Goal: Task Accomplishment & Management: Use online tool/utility

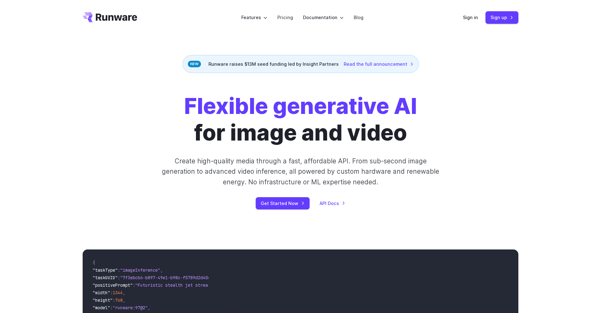
click at [464, 18] on header "Features Tasks Image generation Video generation Sonic Inference Engine™ Models…" at bounding box center [300, 17] width 451 height 35
click at [468, 18] on link "Sign in" at bounding box center [470, 17] width 15 height 7
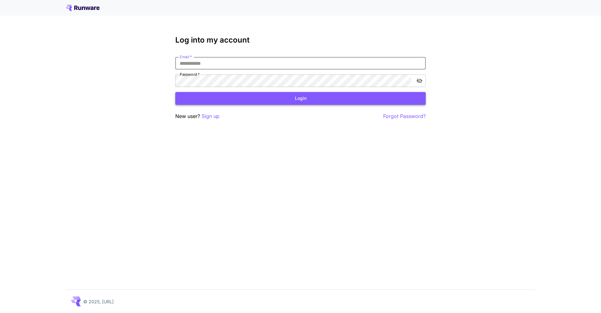
type input "**********"
click at [301, 98] on button "Login" at bounding box center [300, 98] width 251 height 13
